Goal: Task Accomplishment & Management: Manage account settings

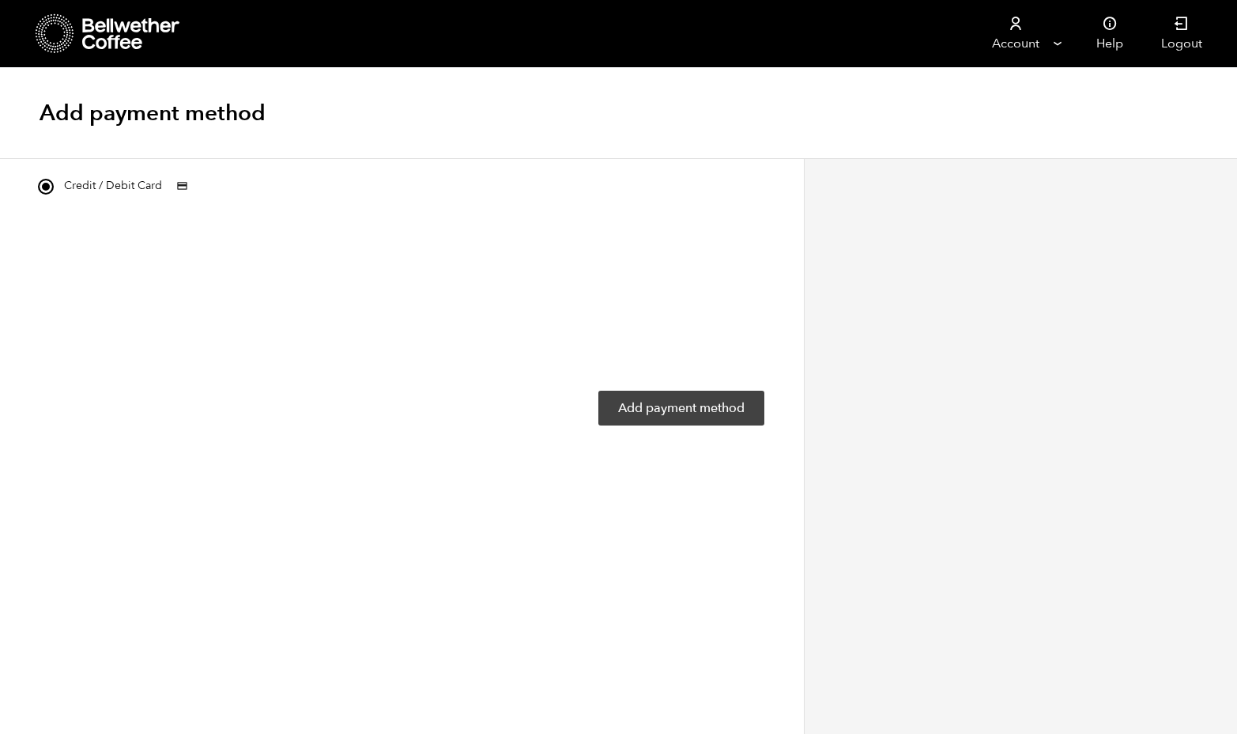
drag, startPoint x: 0, startPoint y: 0, endPoint x: 701, endPoint y: 399, distance: 807.0
click at [701, 399] on button "Add payment method" at bounding box center [682, 408] width 166 height 35
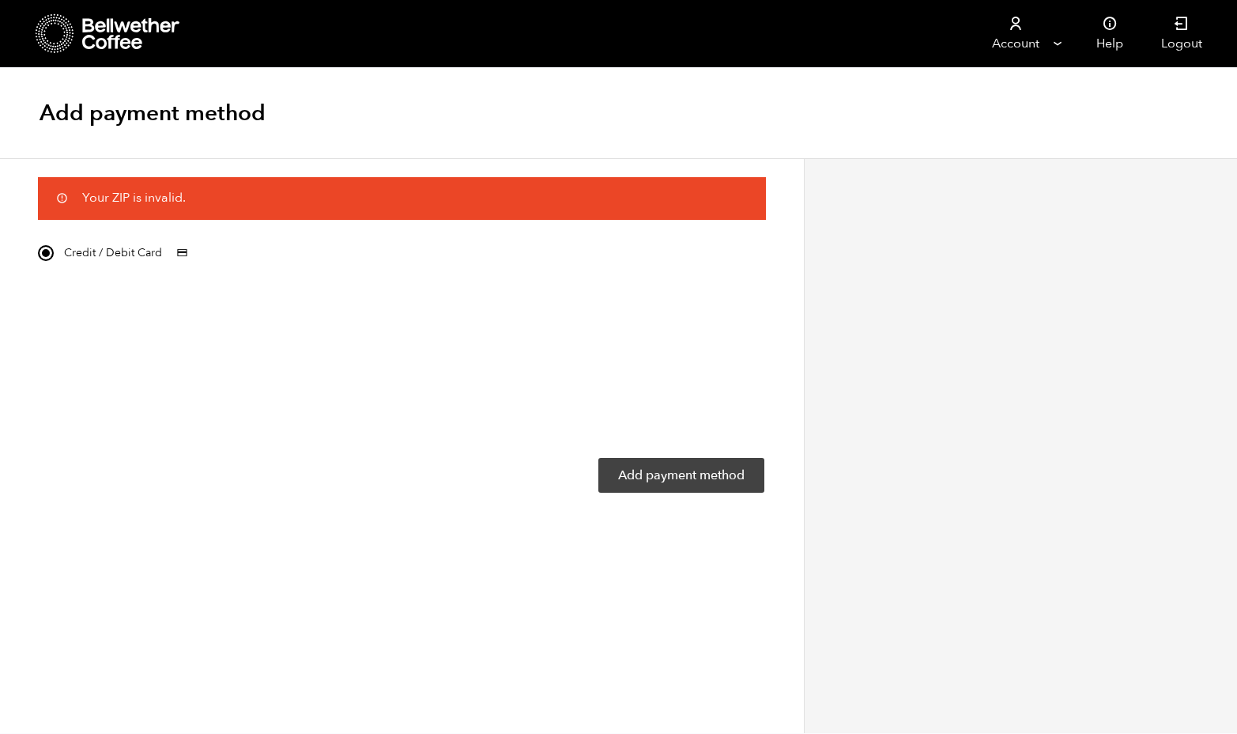
click at [674, 468] on button "Add payment method" at bounding box center [682, 475] width 166 height 35
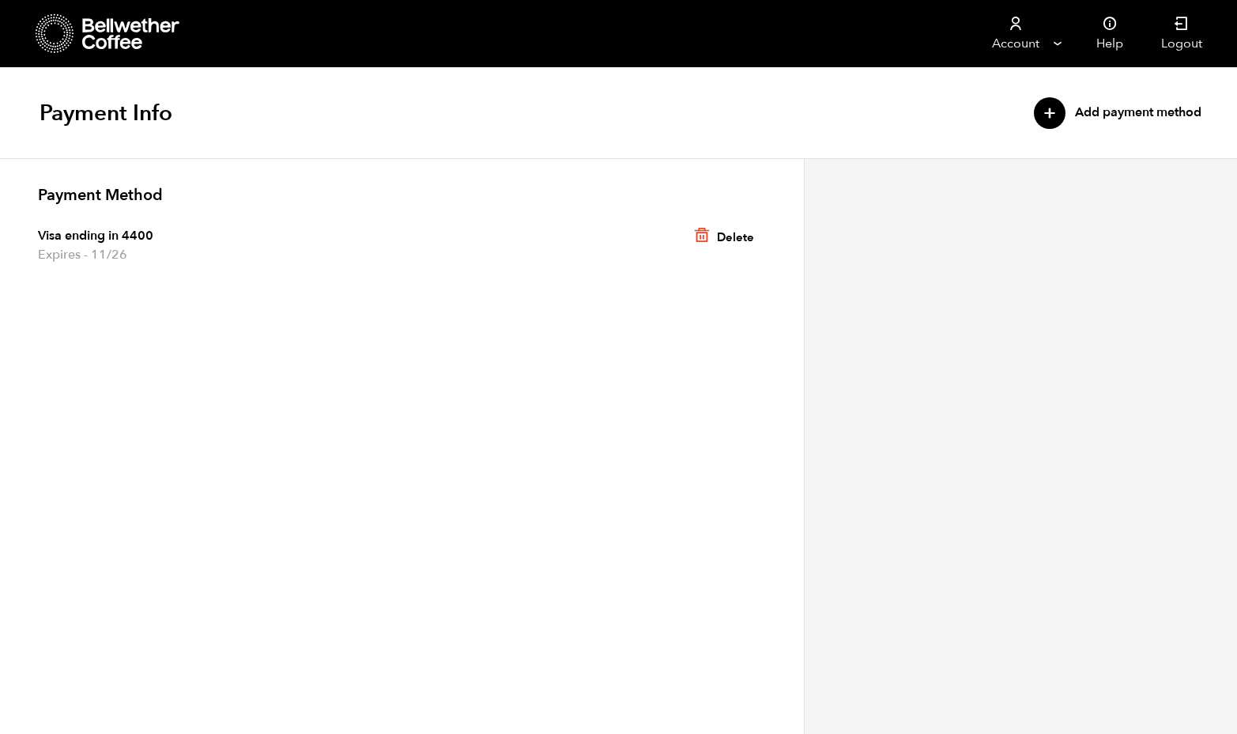
click at [111, 245] on span "Expires - 11/26" at bounding box center [402, 254] width 728 height 19
click at [97, 247] on span "Expires - 11/26" at bounding box center [402, 254] width 728 height 19
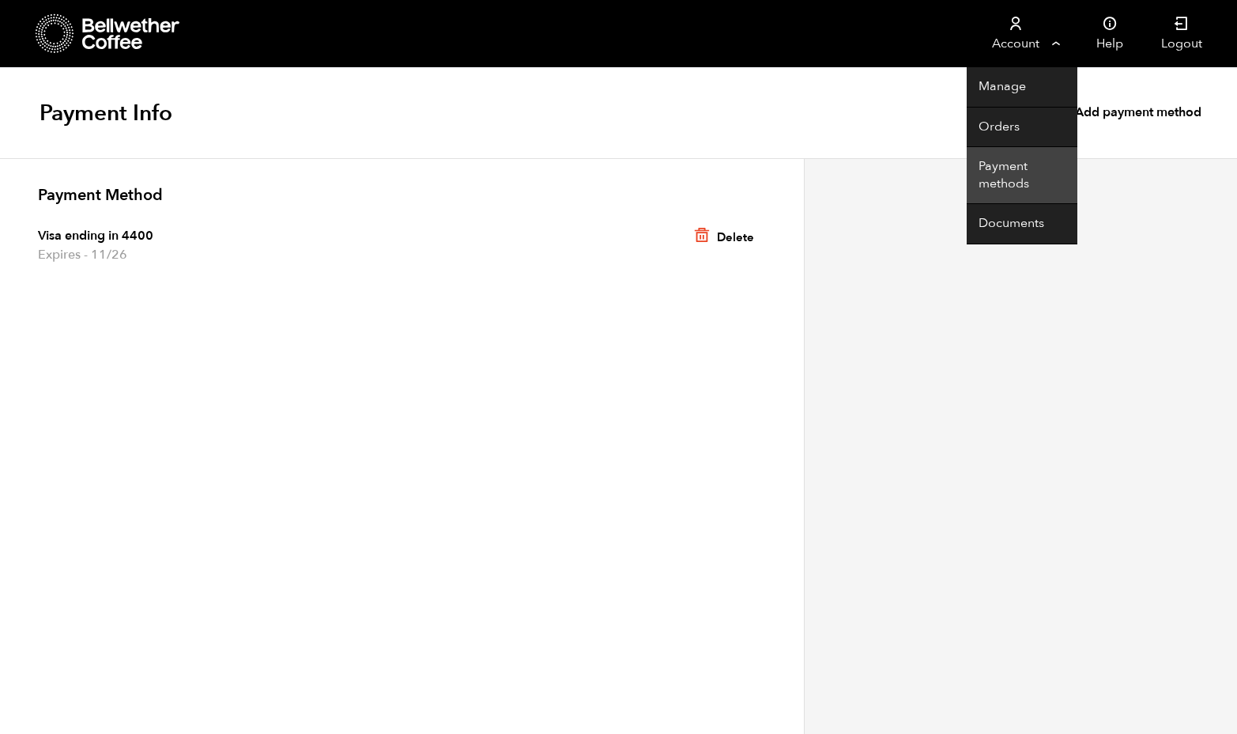
click at [1000, 174] on link "Payment methods" at bounding box center [1022, 175] width 111 height 57
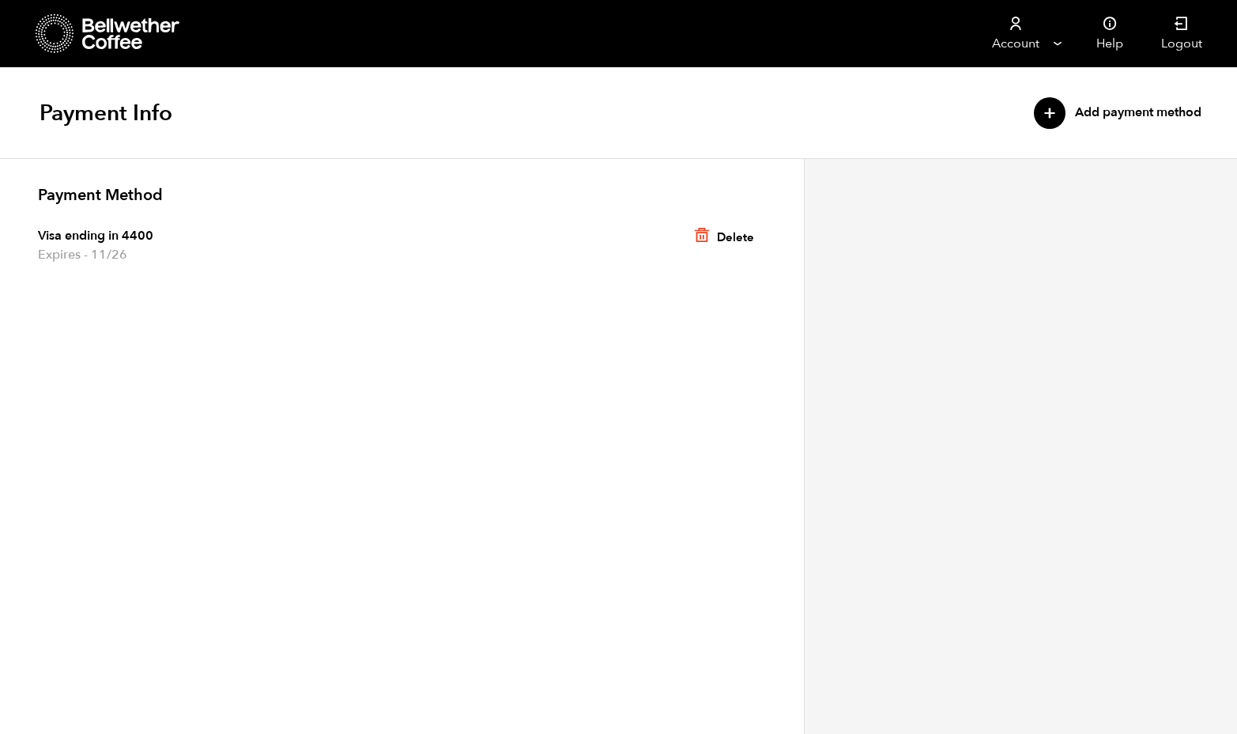
click at [266, 247] on span "Expires - 11/26" at bounding box center [402, 254] width 728 height 19
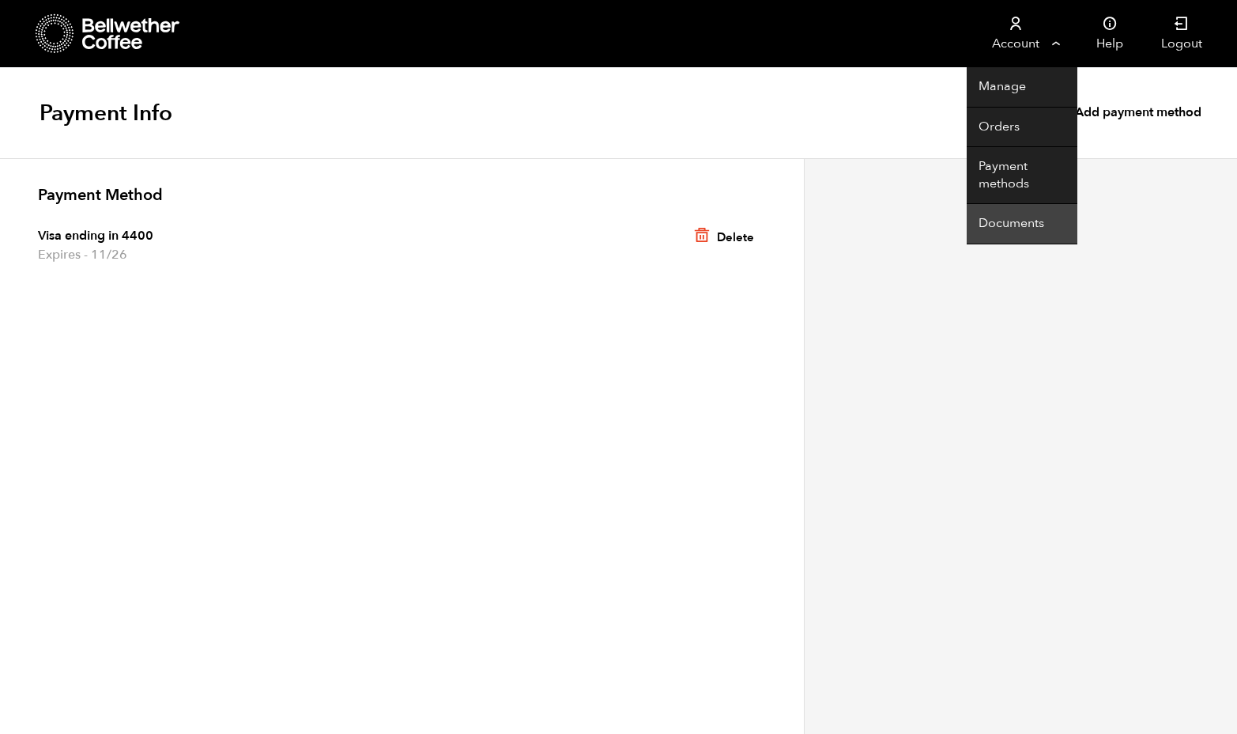
click at [994, 221] on link "Documents" at bounding box center [1022, 224] width 111 height 40
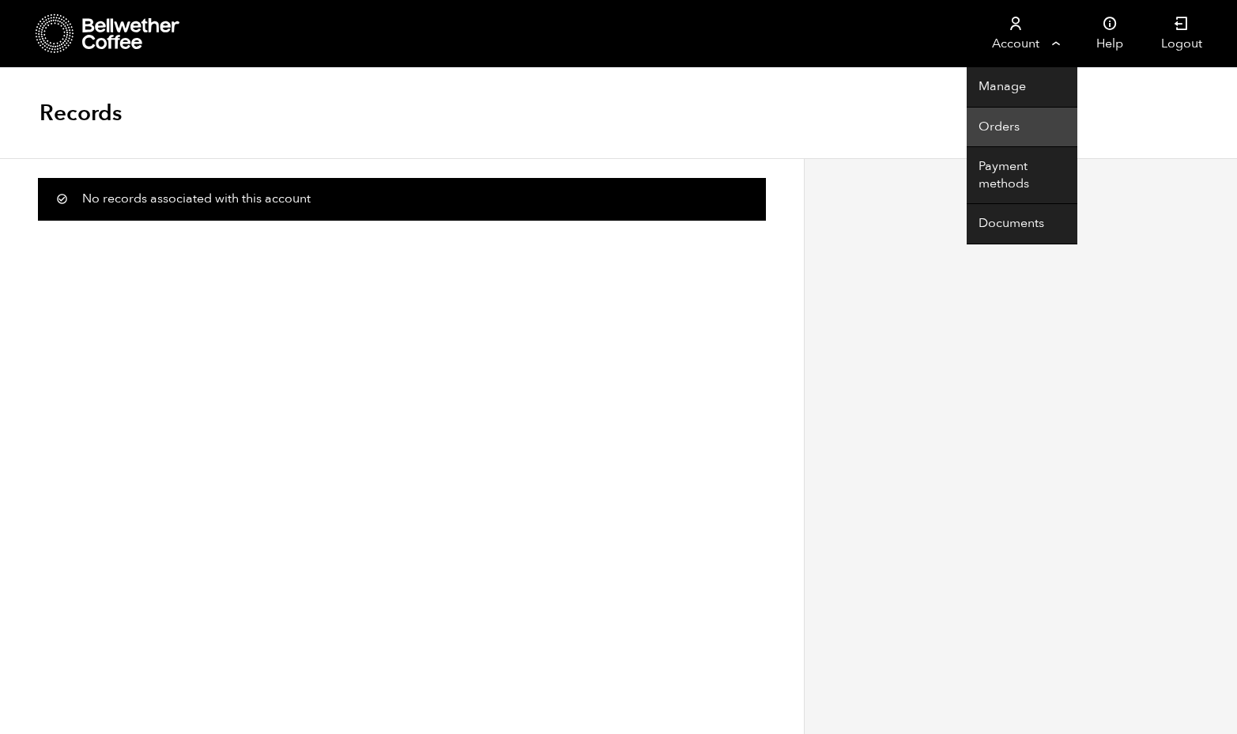
click at [1013, 129] on link "Orders" at bounding box center [1022, 128] width 111 height 40
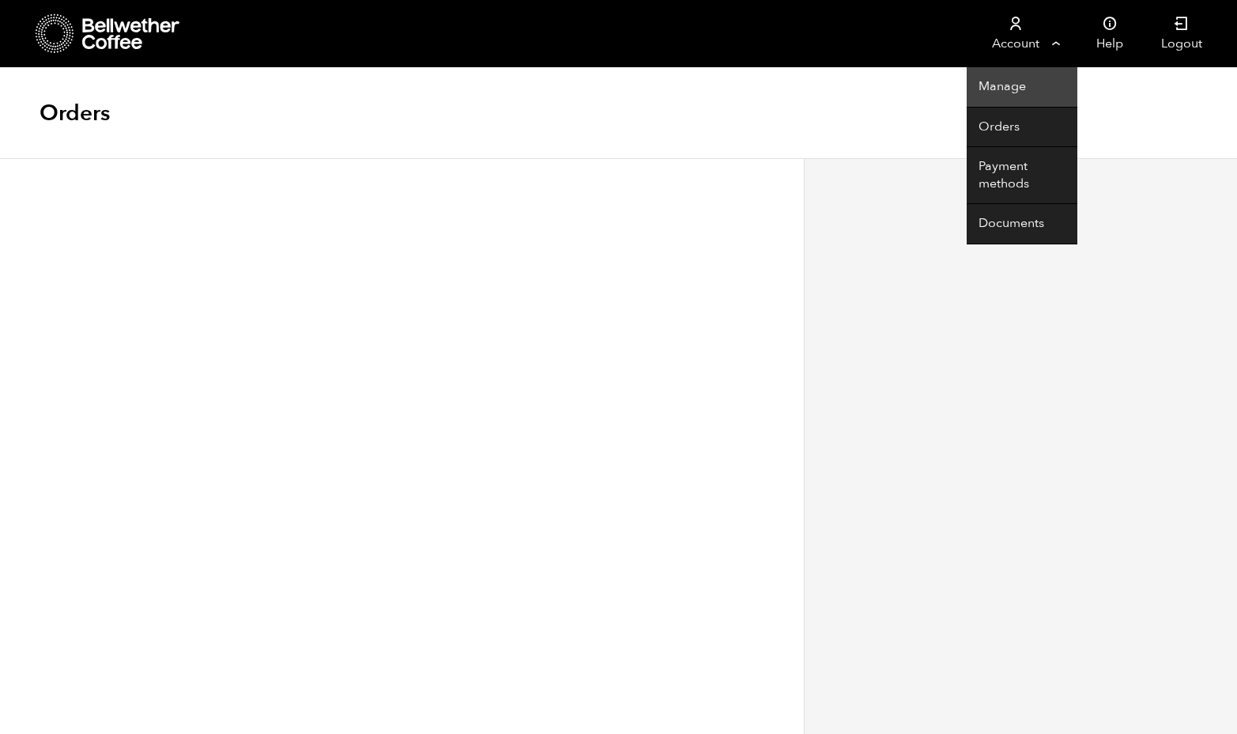
click at [1006, 89] on link "Manage" at bounding box center [1022, 87] width 111 height 40
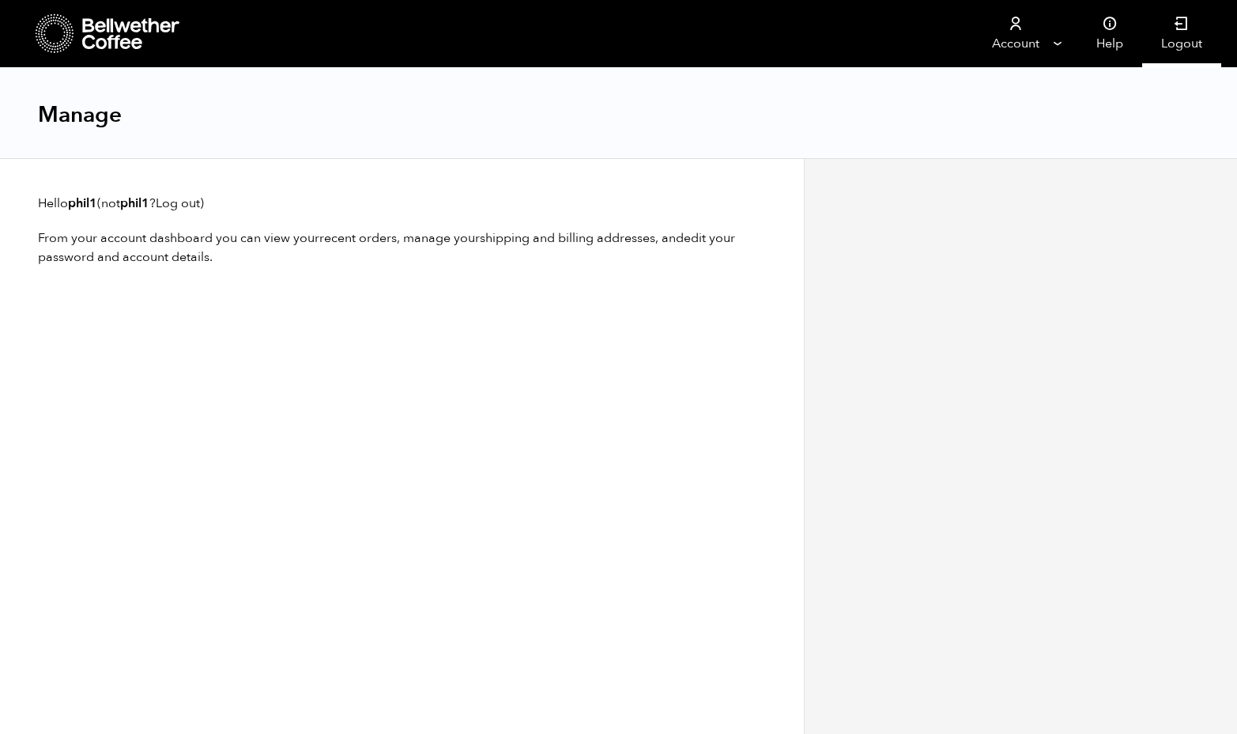
click at [1176, 32] on icon at bounding box center [1182, 24] width 16 height 16
